Goal: Task Accomplishment & Management: Use online tool/utility

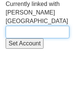
click at [22, 26] on input "text" at bounding box center [38, 32] width 64 height 13
paste input "Thornhill College"
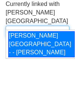
click at [21, 51] on div "Thornhill College - - Tom Bastin" at bounding box center [41, 44] width 66 height 27
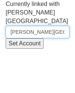
type input "Thornhill College - - Tom Bastin"
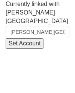
click at [21, 38] on input "Set Account" at bounding box center [25, 43] width 38 height 11
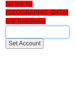
click at [27, 29] on input "text" at bounding box center [38, 32] width 64 height 13
paste input "St Anne's School Sixth Form College and Residence"
type input "St Anne's School Sixth Form College and Residence"
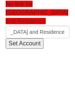
scroll to position [0, 69]
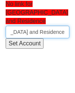
click at [34, 33] on input "St Anne's School Sixth Form College and Residence" at bounding box center [38, 32] width 64 height 13
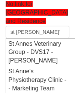
type input "st anne's"
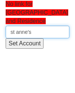
click at [37, 33] on input "st anne's" at bounding box center [38, 32] width 64 height 13
click at [27, 34] on input "text" at bounding box center [38, 32] width 64 height 13
type input "s"
click at [27, 34] on input "text" at bounding box center [38, 32] width 64 height 13
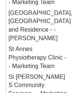
scroll to position [90, 0]
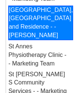
click at [31, 40] on div "St Anne's School, Sixth Form College and Residence - - Katie Blissett" at bounding box center [40, 23] width 65 height 35
type input "St Anne's School, Sixth Form College and Residence - - Katie Blissett"
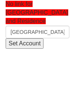
click at [37, 46] on input "Set Account" at bounding box center [25, 43] width 38 height 11
